Goal: Check status: Verify the current state of an ongoing process or item

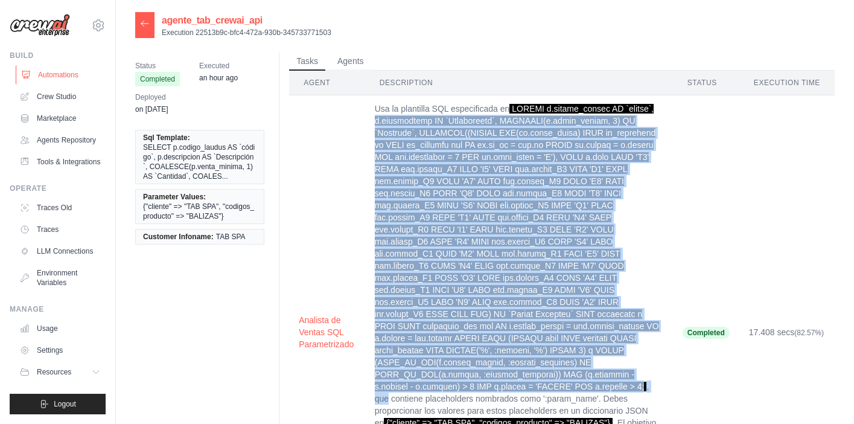
click at [63, 75] on link "Automations" at bounding box center [61, 74] width 91 height 19
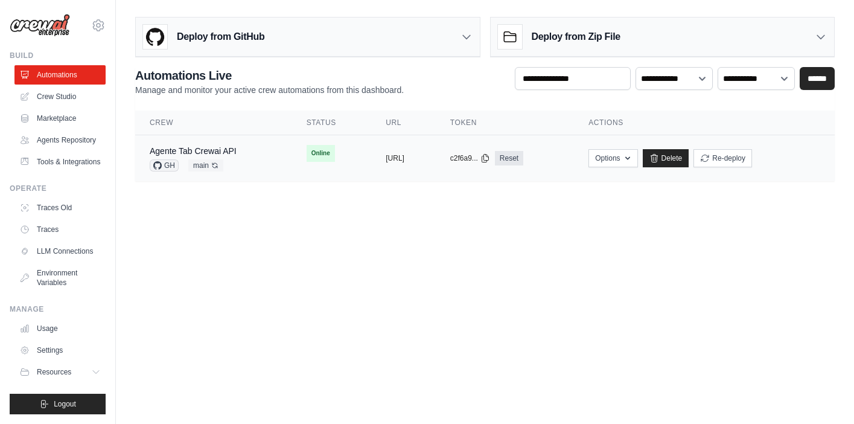
click at [240, 153] on div "Agente Tab Crewai API GH main Auto-deploy enabled" at bounding box center [214, 158] width 128 height 27
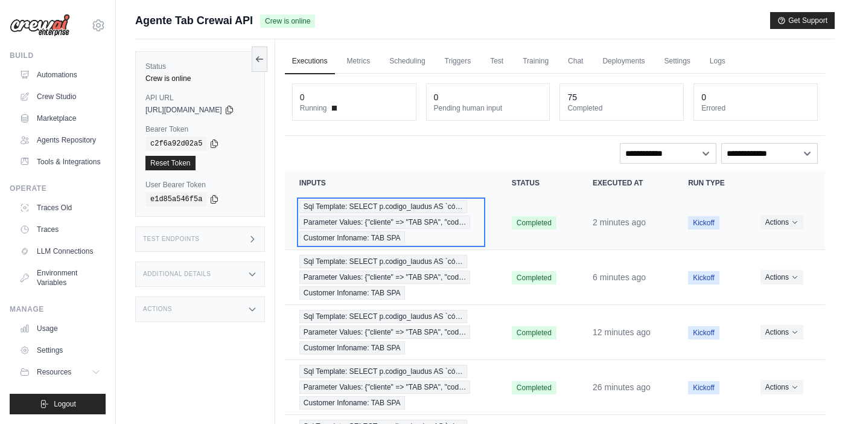
click at [422, 211] on span "Sql Template: SELECT p.codigo_laudus AS `có…" at bounding box center [383, 206] width 168 height 13
